Goal: Task Accomplishment & Management: Manage account settings

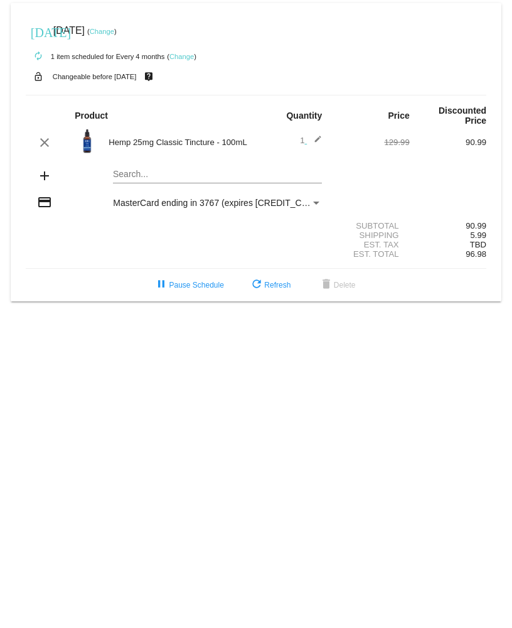
click at [178, 55] on link "Change" at bounding box center [182, 57] width 24 height 8
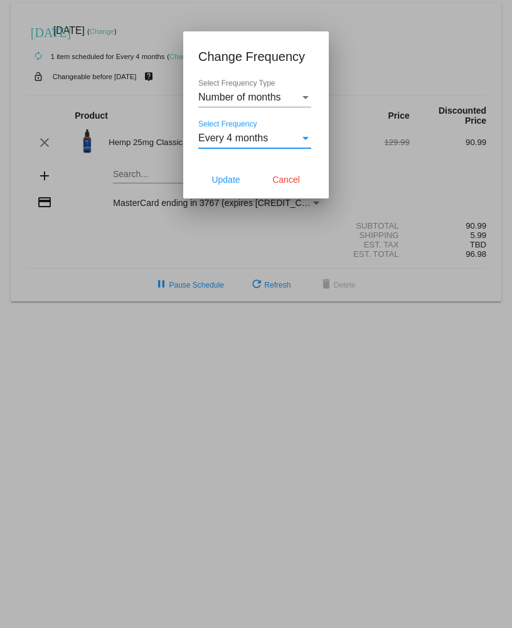
click at [305, 94] on div "Select Frequency" at bounding box center [306, 138] width 6 height 3
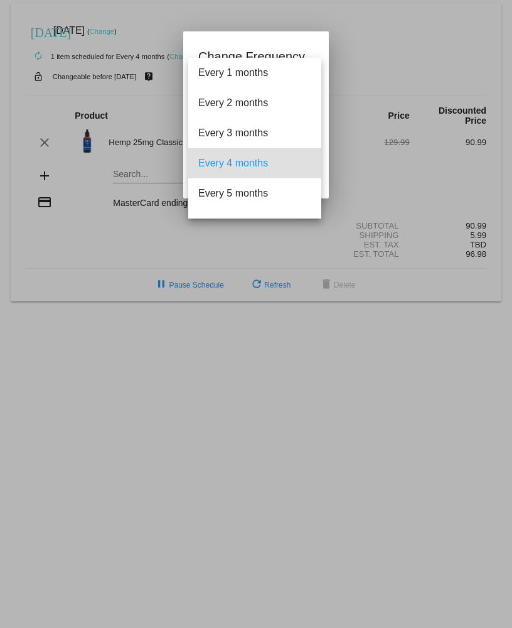
click at [420, 40] on div at bounding box center [256, 314] width 512 height 628
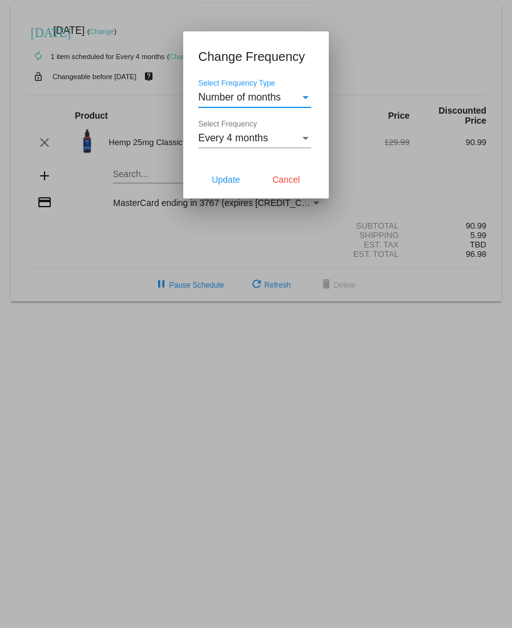
click at [308, 94] on div "Select Frequency Type" at bounding box center [306, 97] width 6 height 3
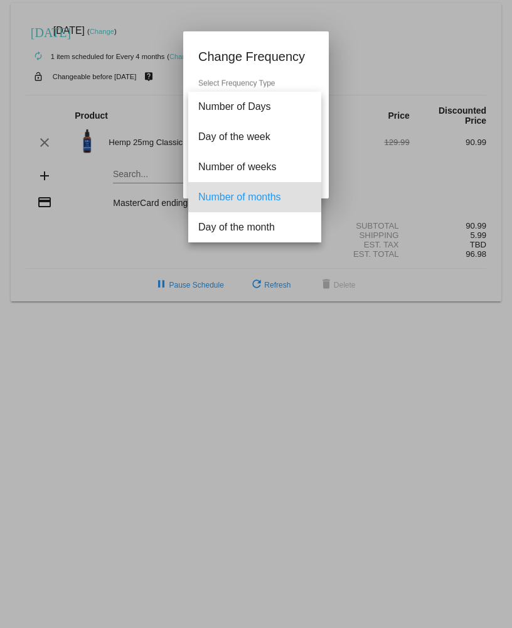
click at [473, 40] on div at bounding box center [256, 314] width 512 height 628
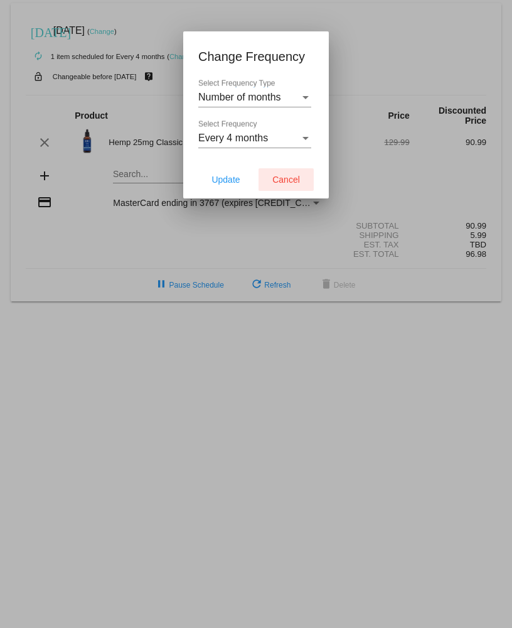
click at [289, 94] on span "Cancel" at bounding box center [287, 180] width 28 height 10
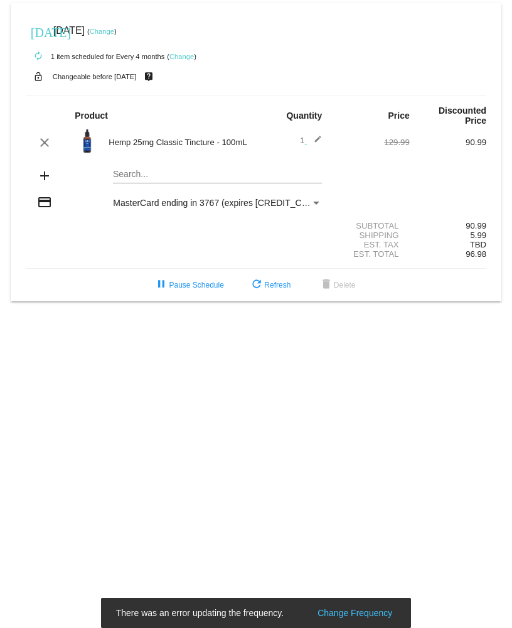
click at [114, 33] on link "Change" at bounding box center [102, 32] width 24 height 8
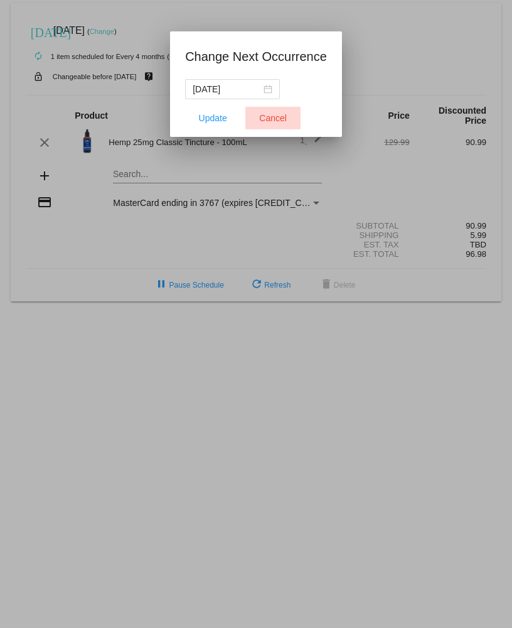
click at [275, 94] on span "Cancel" at bounding box center [273, 118] width 28 height 10
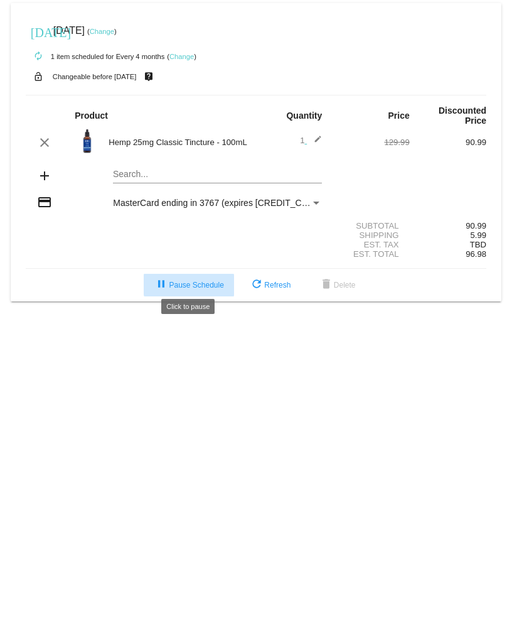
click at [213, 94] on span "pause Pause Schedule" at bounding box center [189, 285] width 70 height 9
click at [311, 94] on div "Payment Method" at bounding box center [316, 203] width 11 height 10
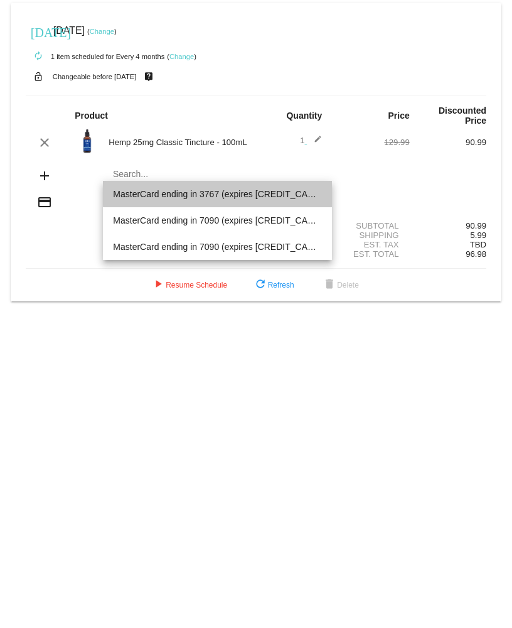
click at [311, 94] on span "MasterCard ending in 3767 (expires [CREDIT_CARD_DATA])" at bounding box center [217, 194] width 209 height 26
